Goal: Entertainment & Leisure: Consume media (video, audio)

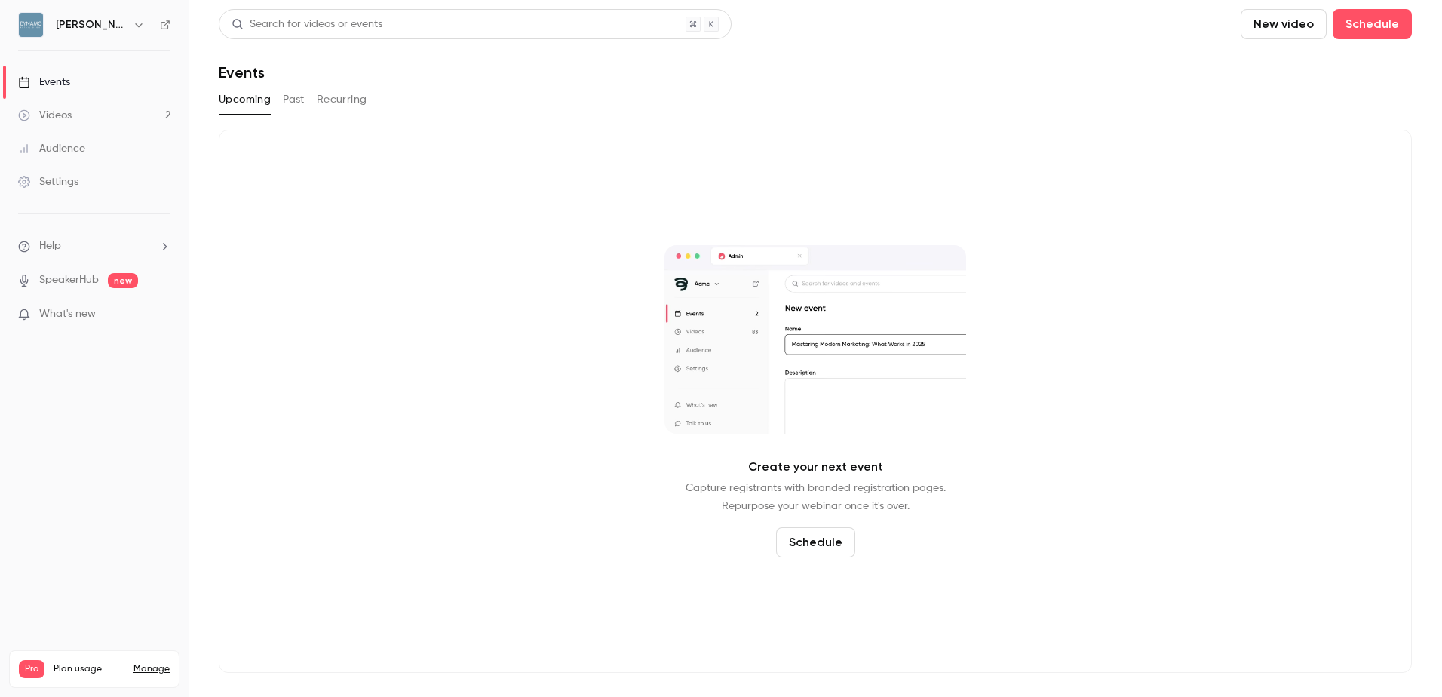
click at [84, 116] on link "Videos 2" at bounding box center [94, 115] width 189 height 33
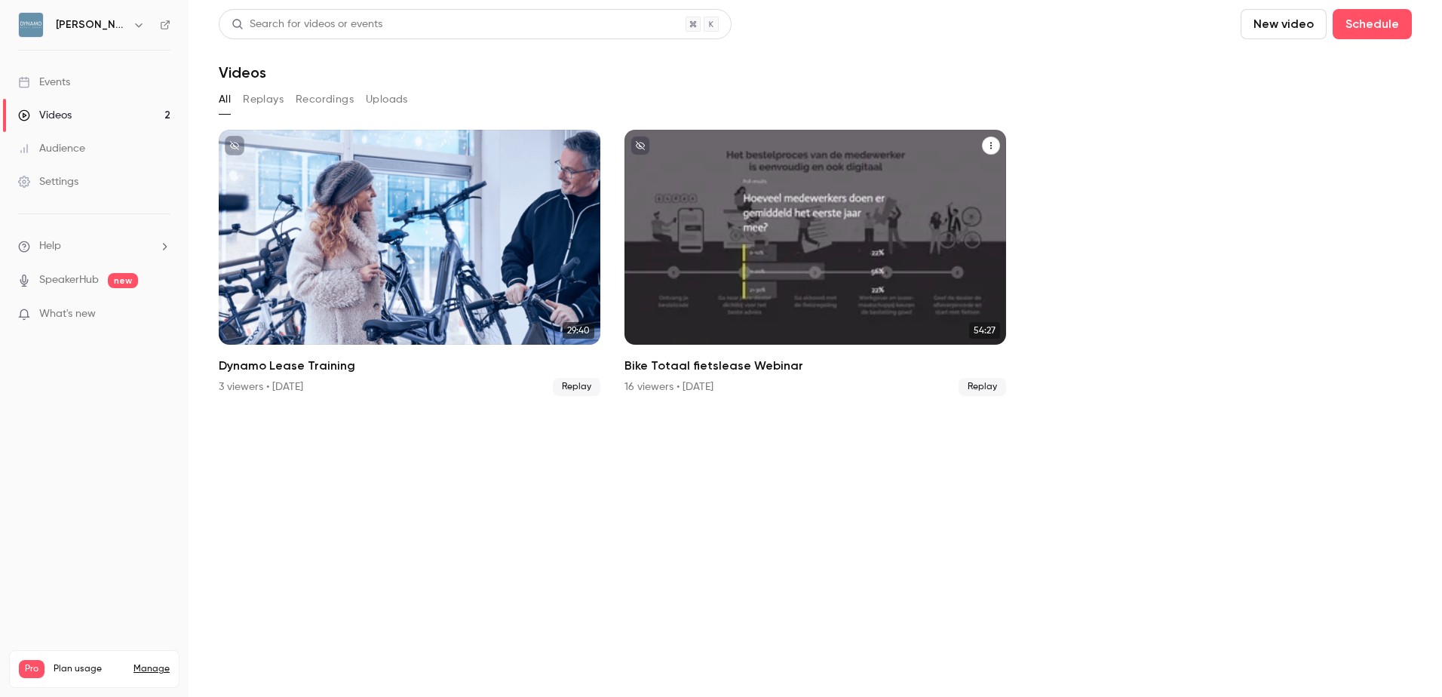
click at [892, 236] on div "Bike Totaal fietslease Webinar" at bounding box center [816, 237] width 382 height 215
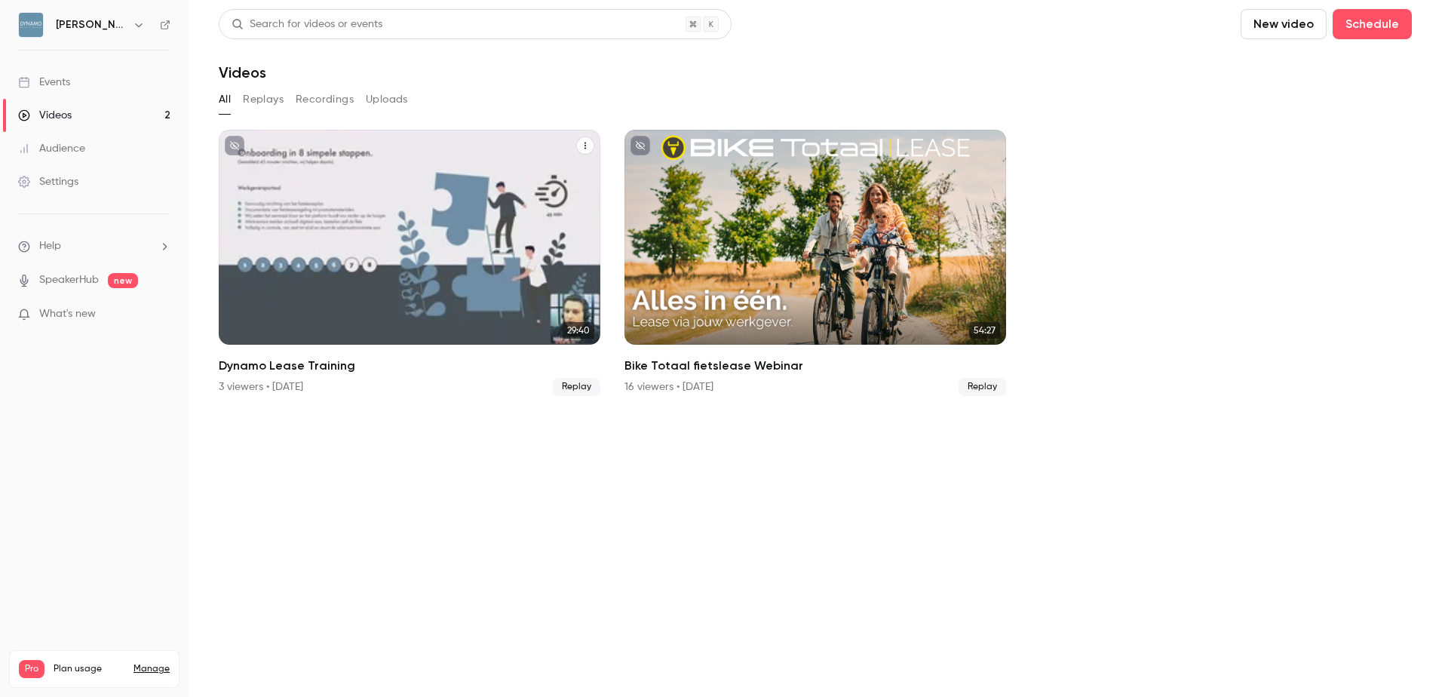
click at [350, 249] on div "Dynamo Lease Training" at bounding box center [410, 237] width 382 height 215
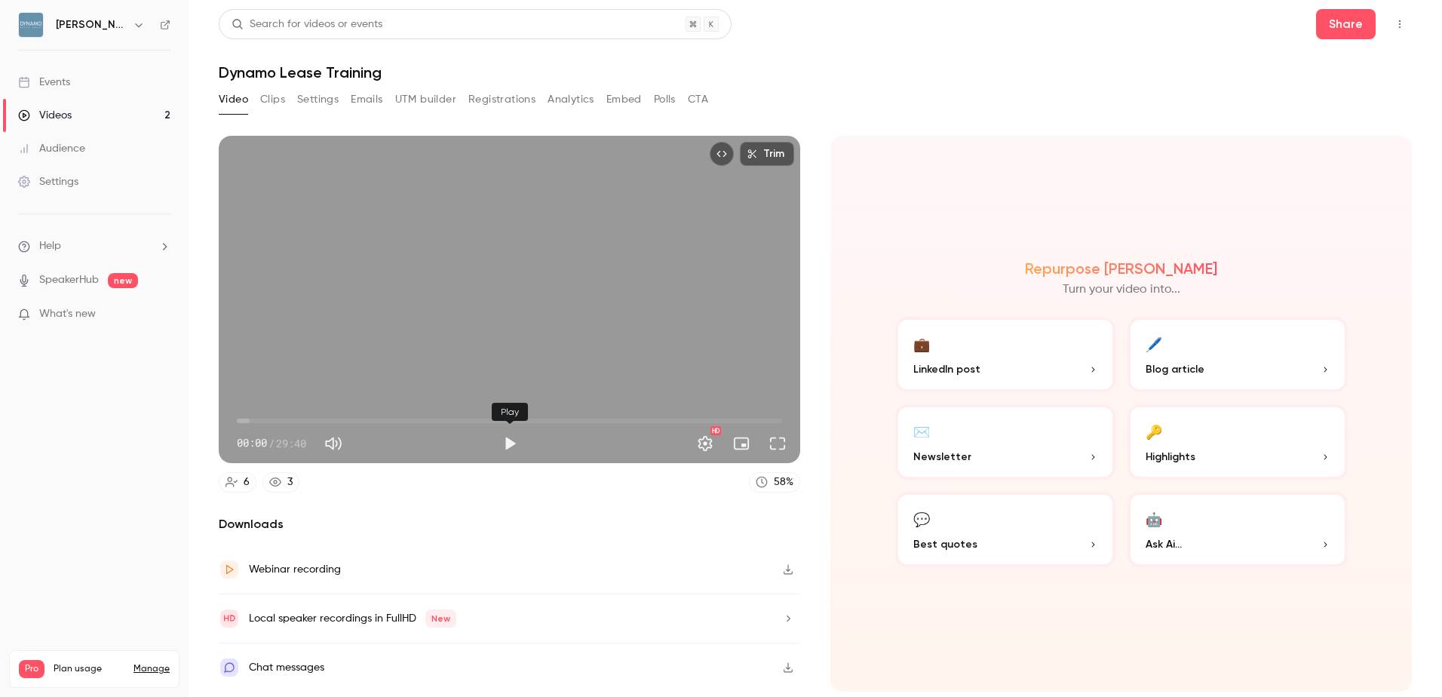
click at [515, 444] on button "Play" at bounding box center [510, 443] width 30 height 30
click at [248, 419] on span "00:00" at bounding box center [509, 421] width 545 height 24
click at [511, 445] on button "Pause" at bounding box center [510, 443] width 30 height 30
type input "****"
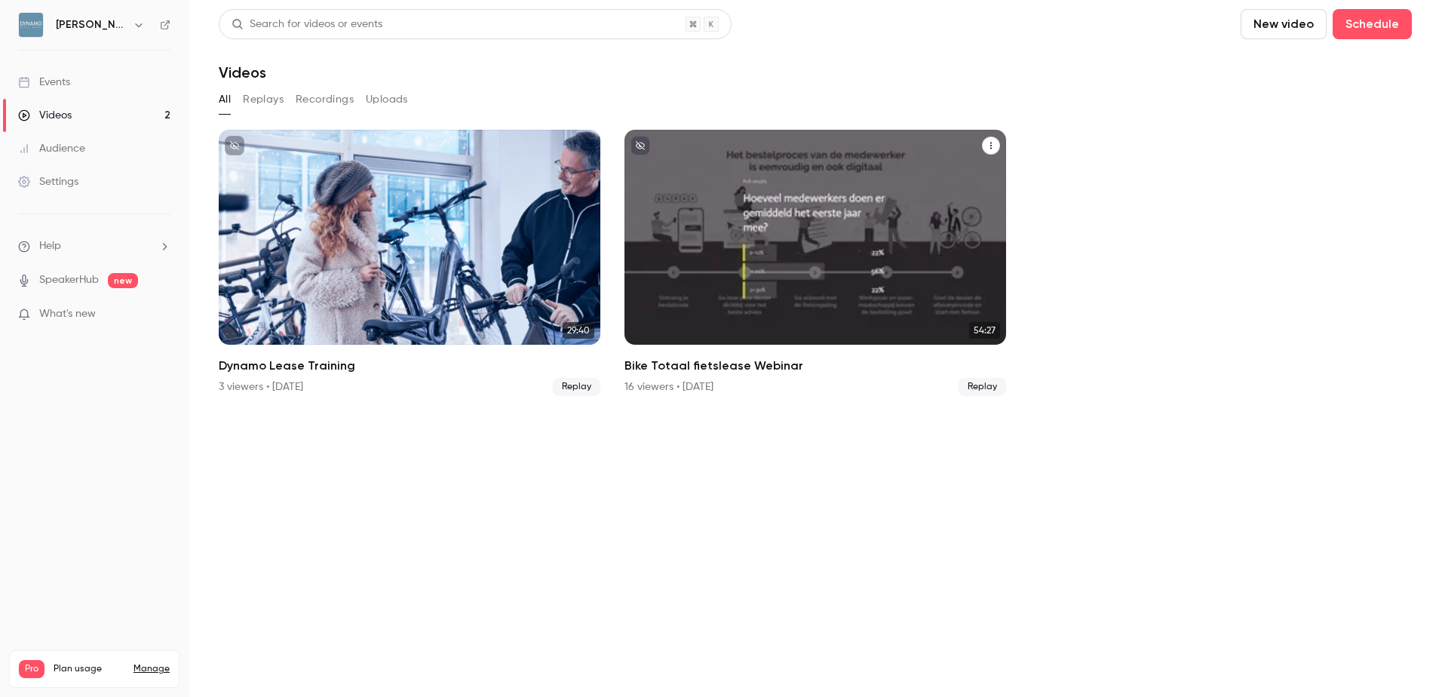
click at [727, 363] on h2 "Bike Totaal fietslease Webinar" at bounding box center [816, 366] width 382 height 18
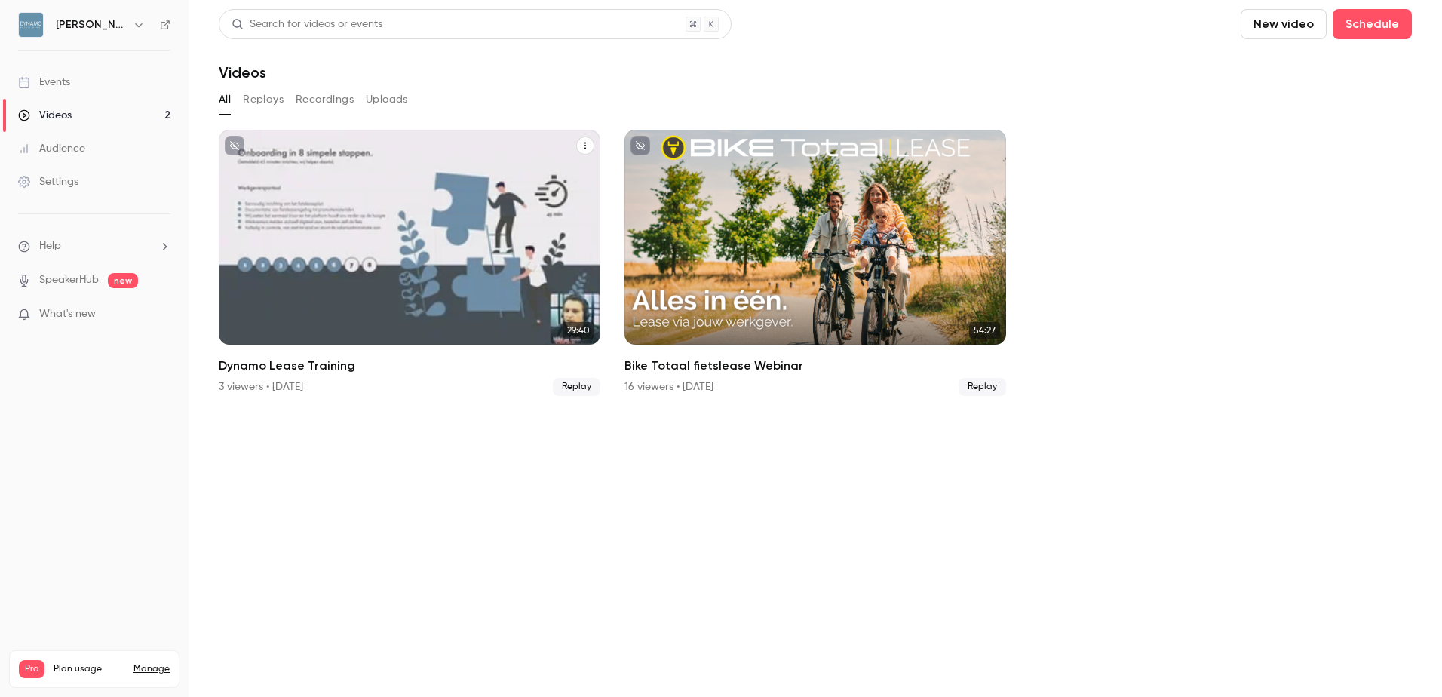
click at [339, 293] on div "Dynamo Lease Training" at bounding box center [410, 237] width 382 height 215
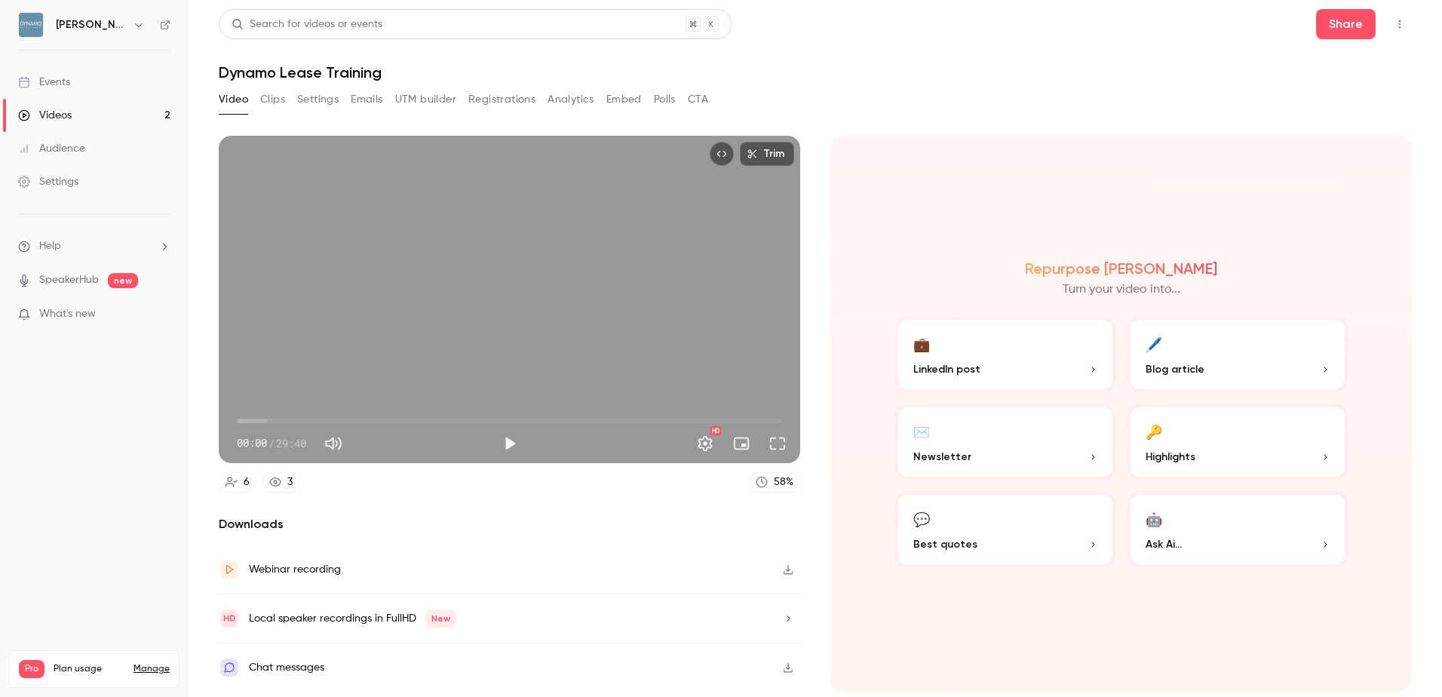
click at [55, 112] on div "Videos" at bounding box center [45, 115] width 54 height 15
